Goal: Task Accomplishment & Management: Manage account settings

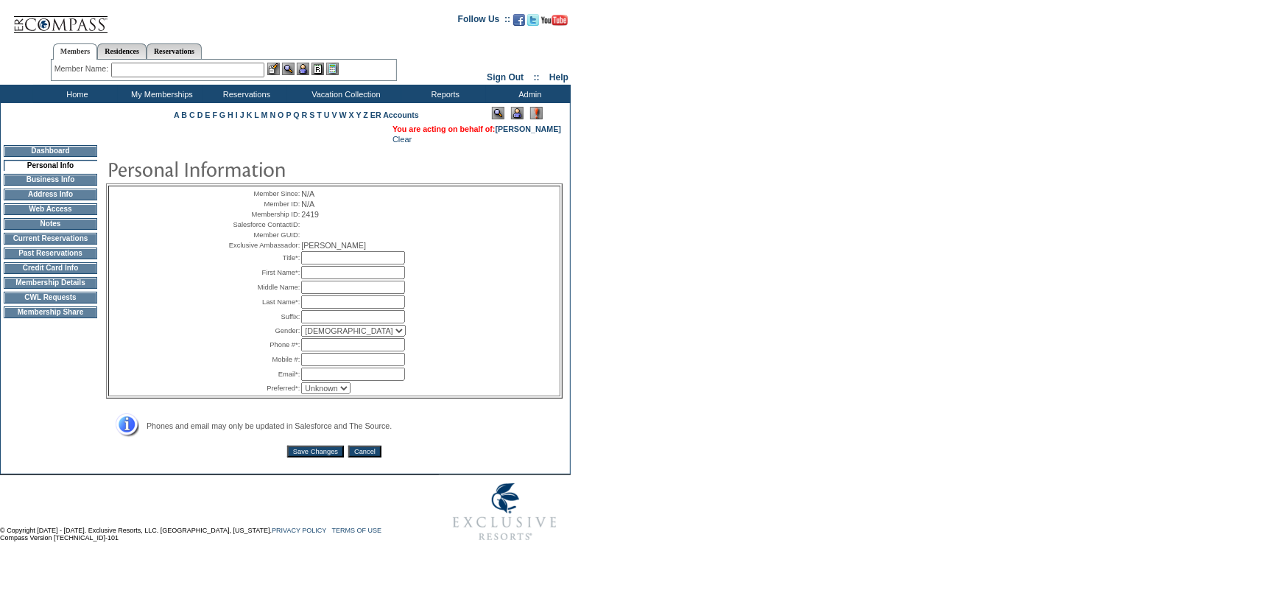
click at [325, 264] on input "text" at bounding box center [353, 257] width 104 height 13
click at [310, 279] on input "text" at bounding box center [353, 272] width 104 height 13
type input "Kieran"
click at [317, 308] on input "text" at bounding box center [353, 301] width 104 height 13
type input "[PERSON_NAME]"
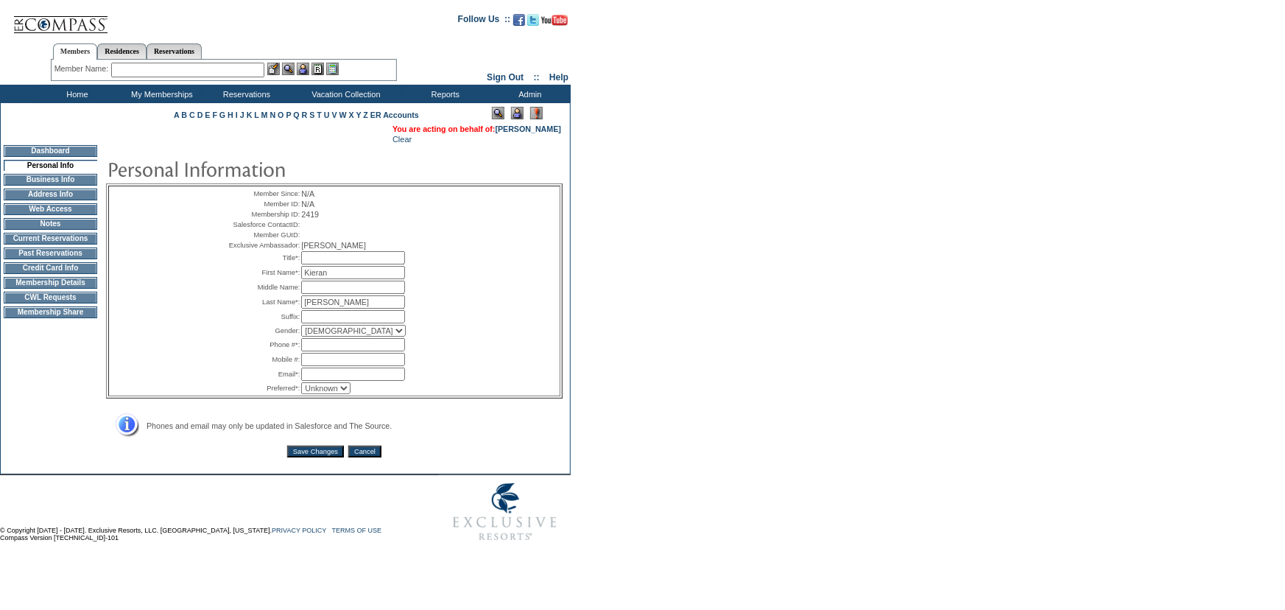
click at [324, 351] on input "text" at bounding box center [353, 344] width 104 height 13
click at [314, 381] on input "text" at bounding box center [353, 373] width 104 height 13
paste input "[EMAIL_ADDRESS][DOMAIN_NAME]"
type input "[EMAIL_ADDRESS][DOMAIN_NAME]"
click at [326, 351] on input "text" at bounding box center [353, 344] width 104 height 13
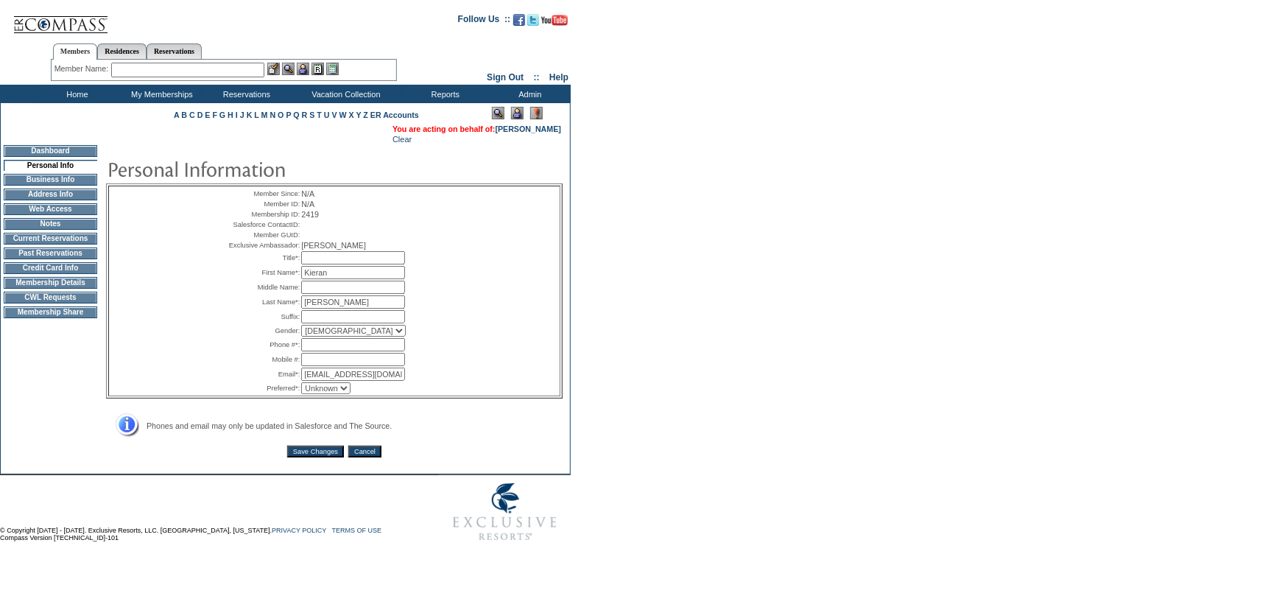
paste input "[PHONE_NUMBER]"
type input "[PHONE_NUMBER]"
click at [317, 394] on select "Unknown Email Phone Mobile" at bounding box center [325, 388] width 49 height 12
click at [510, 437] on div "Phones and email may only be updated in Salesforce and The Source." at bounding box center [334, 425] width 456 height 24
click at [331, 394] on select "Unknown Email Phone Mobile" at bounding box center [325, 388] width 49 height 12
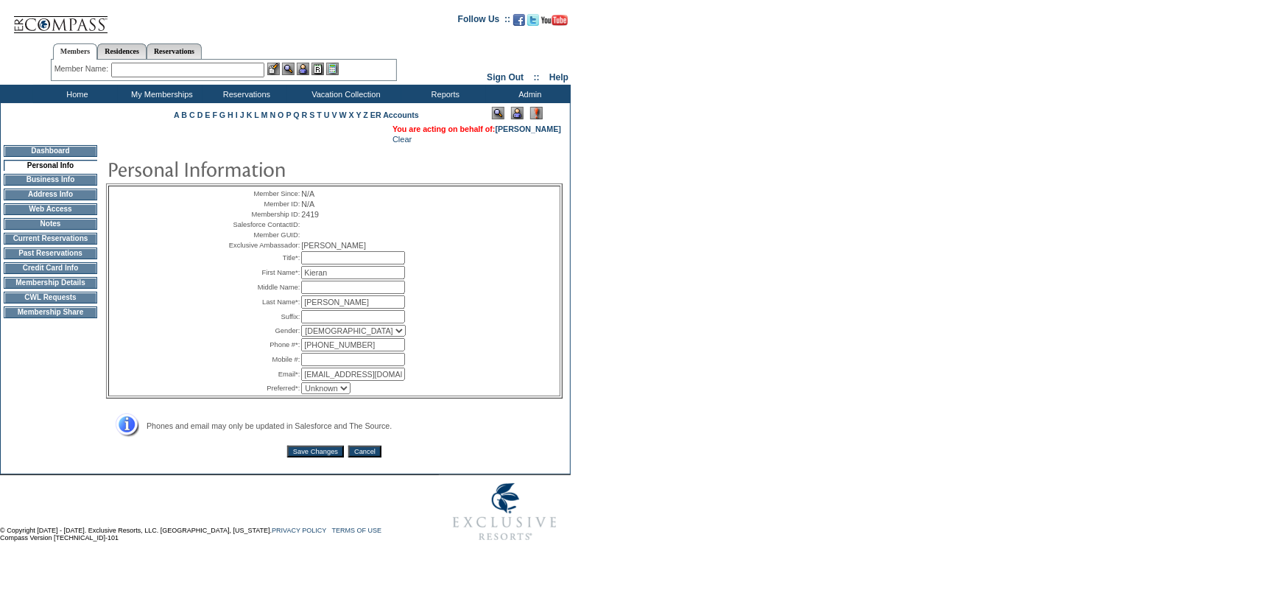
select select "P"
click at [301, 394] on select "Unknown Email Phone Mobile" at bounding box center [325, 388] width 49 height 12
click at [342, 264] on input "text" at bounding box center [353, 257] width 104 height 13
type input "Mr."
click at [319, 457] on input "Save Changes" at bounding box center [315, 451] width 57 height 12
